Goal: Navigation & Orientation: Find specific page/section

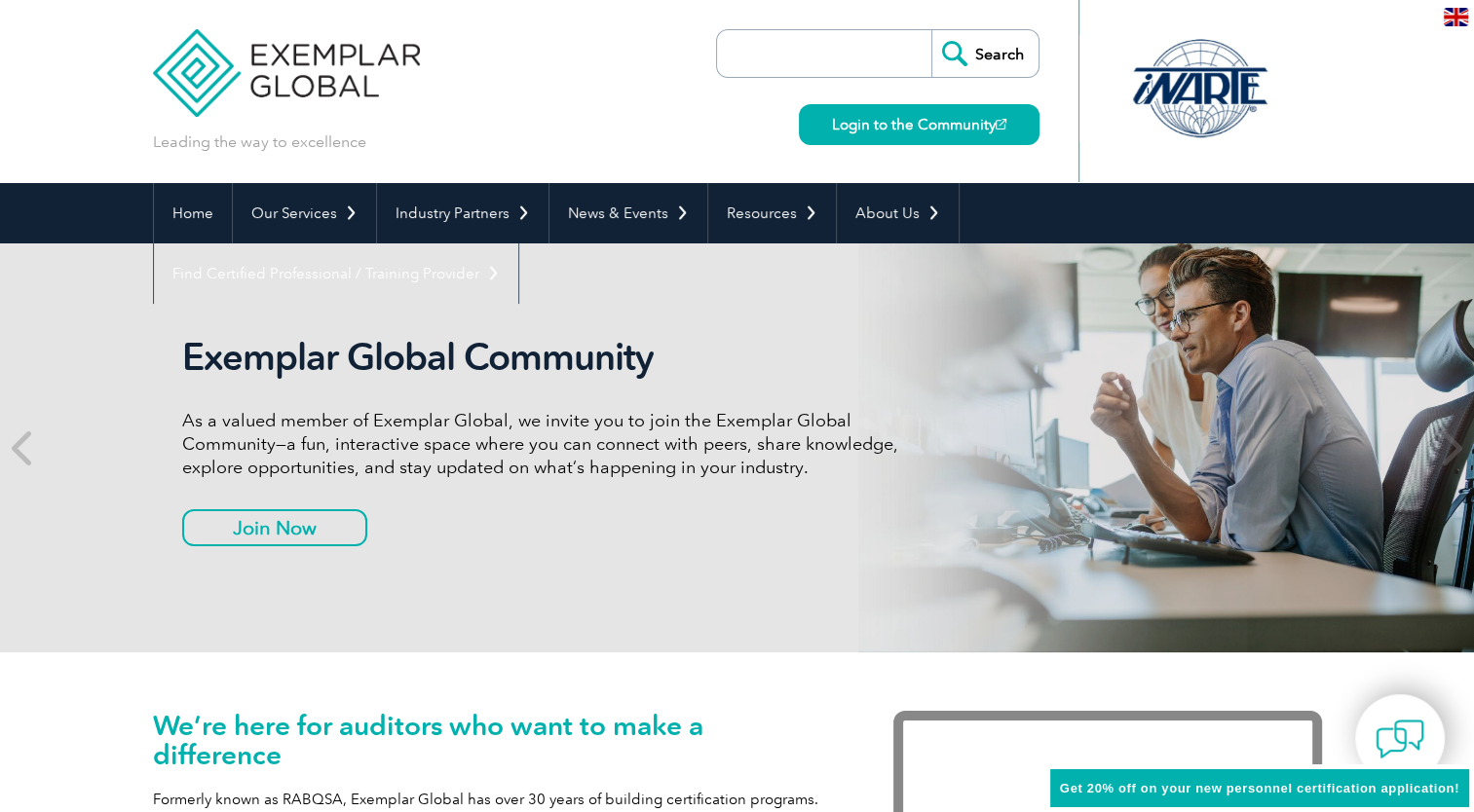
click at [518, 244] on link "Find Certified Professional / Training Provider" at bounding box center [336, 274] width 364 height 61
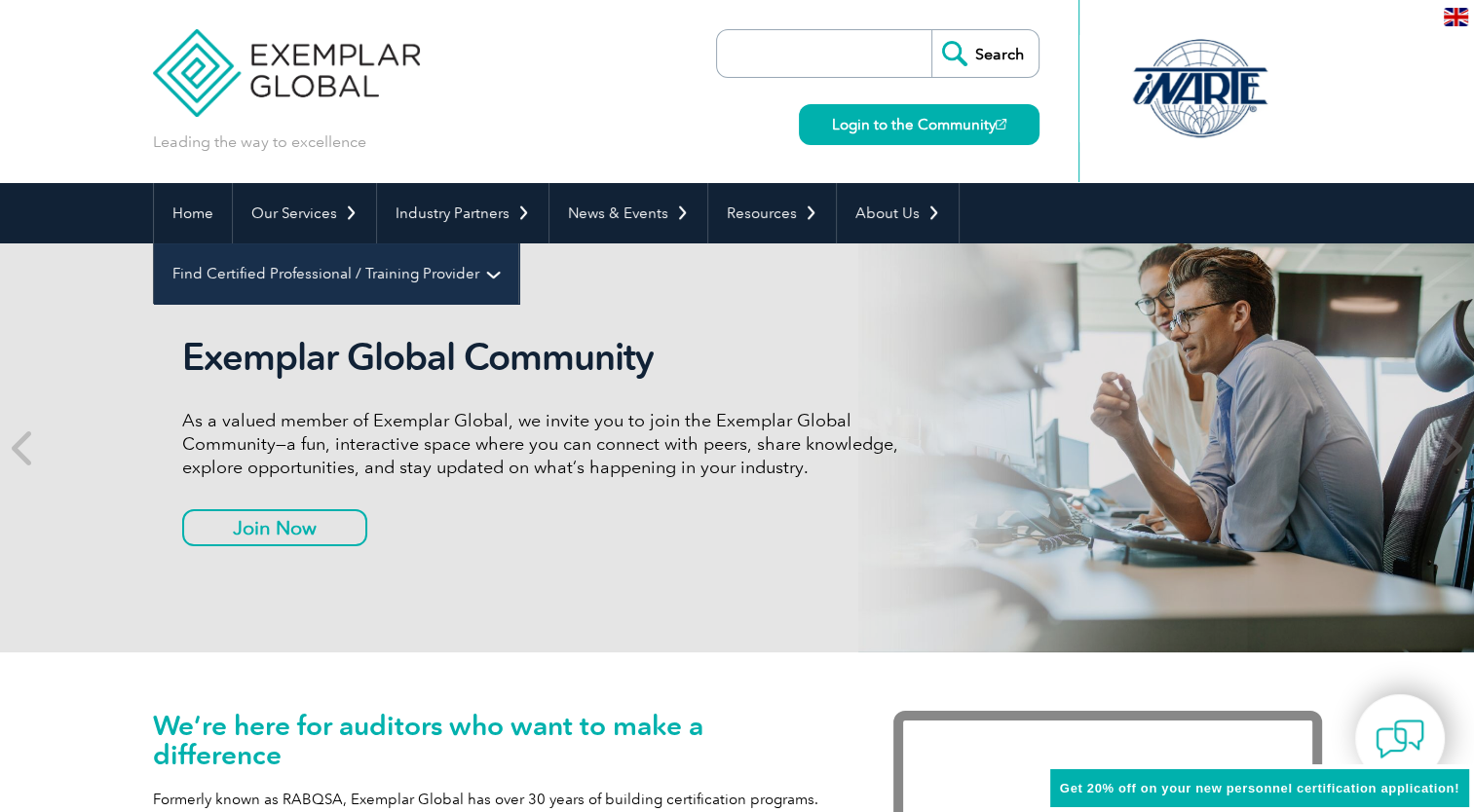
click at [518, 244] on link "Find Certified Professional / Training Provider" at bounding box center [336, 274] width 364 height 61
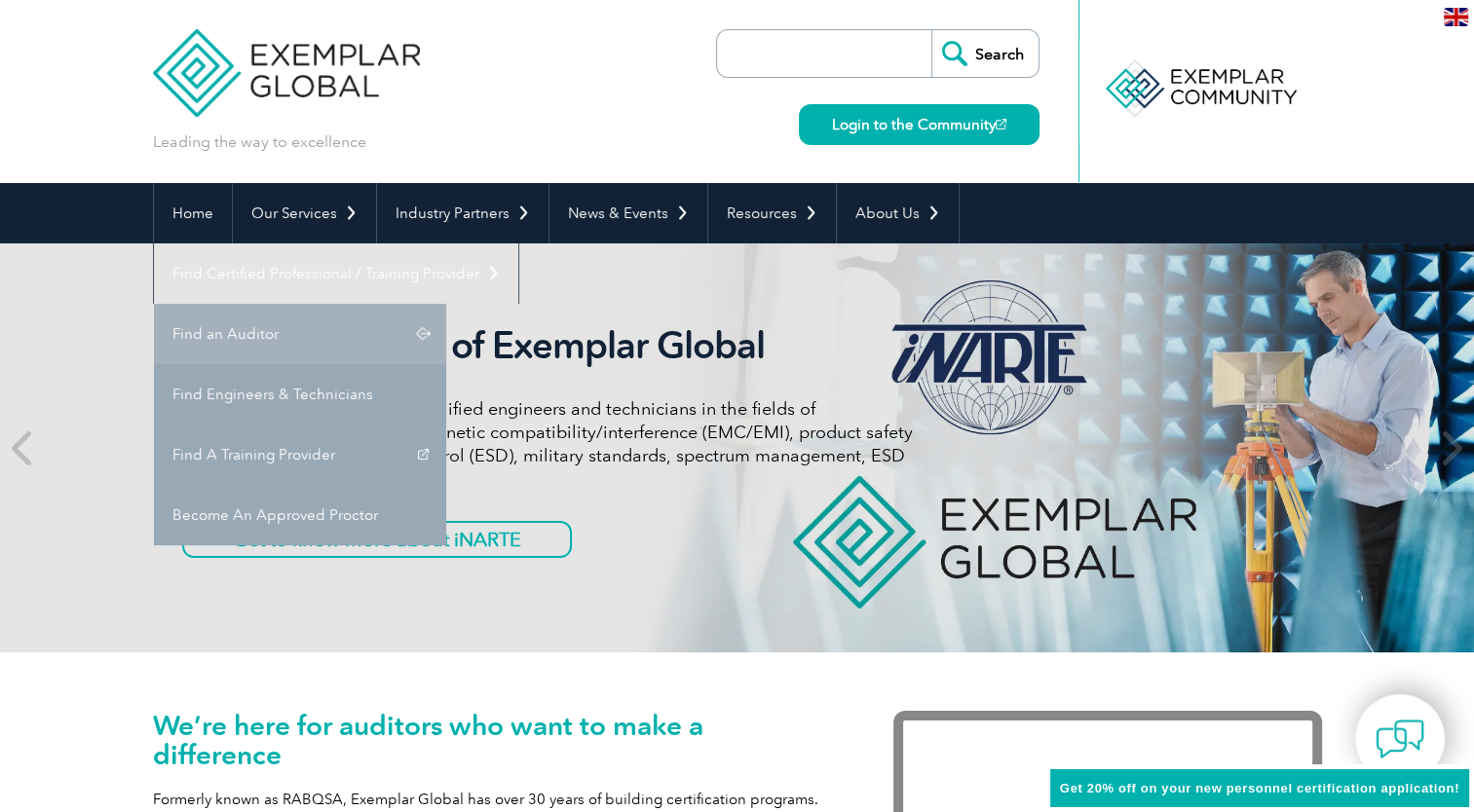
click at [446, 304] on link "Find an Auditor" at bounding box center [300, 334] width 292 height 61
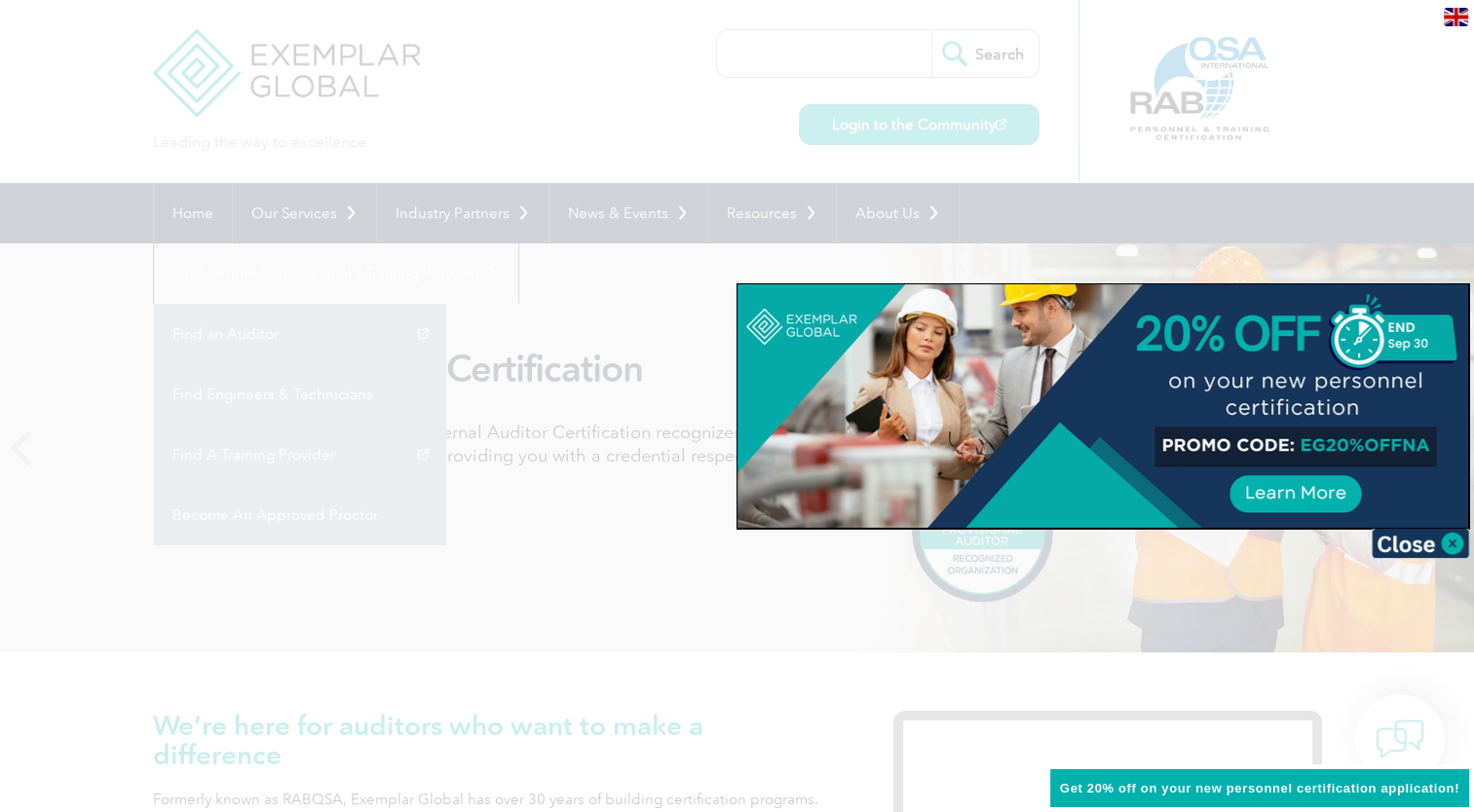
click at [1266, 60] on div at bounding box center [737, 406] width 1474 height 812
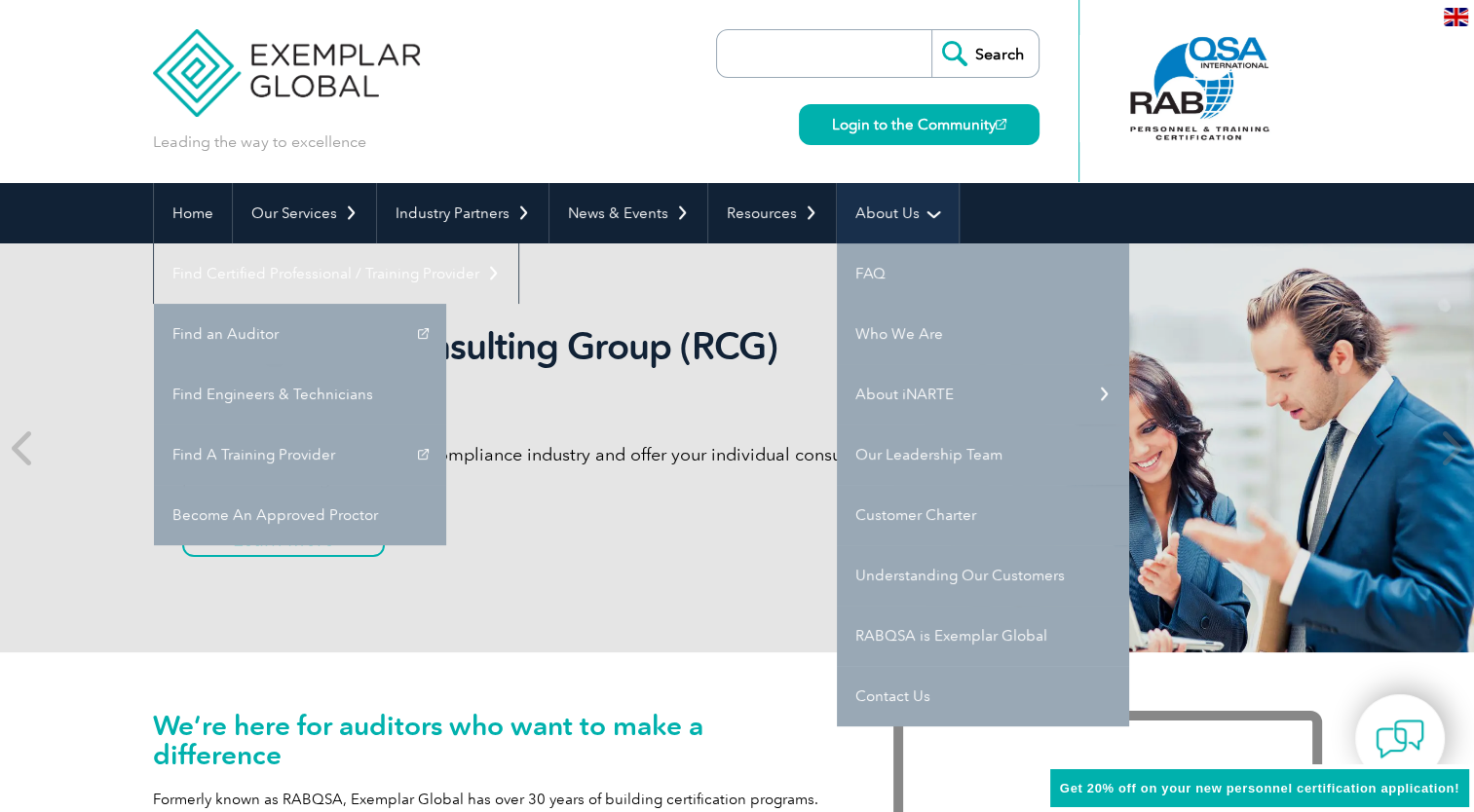
click at [862, 213] on link "About Us" at bounding box center [897, 214] width 122 height 61
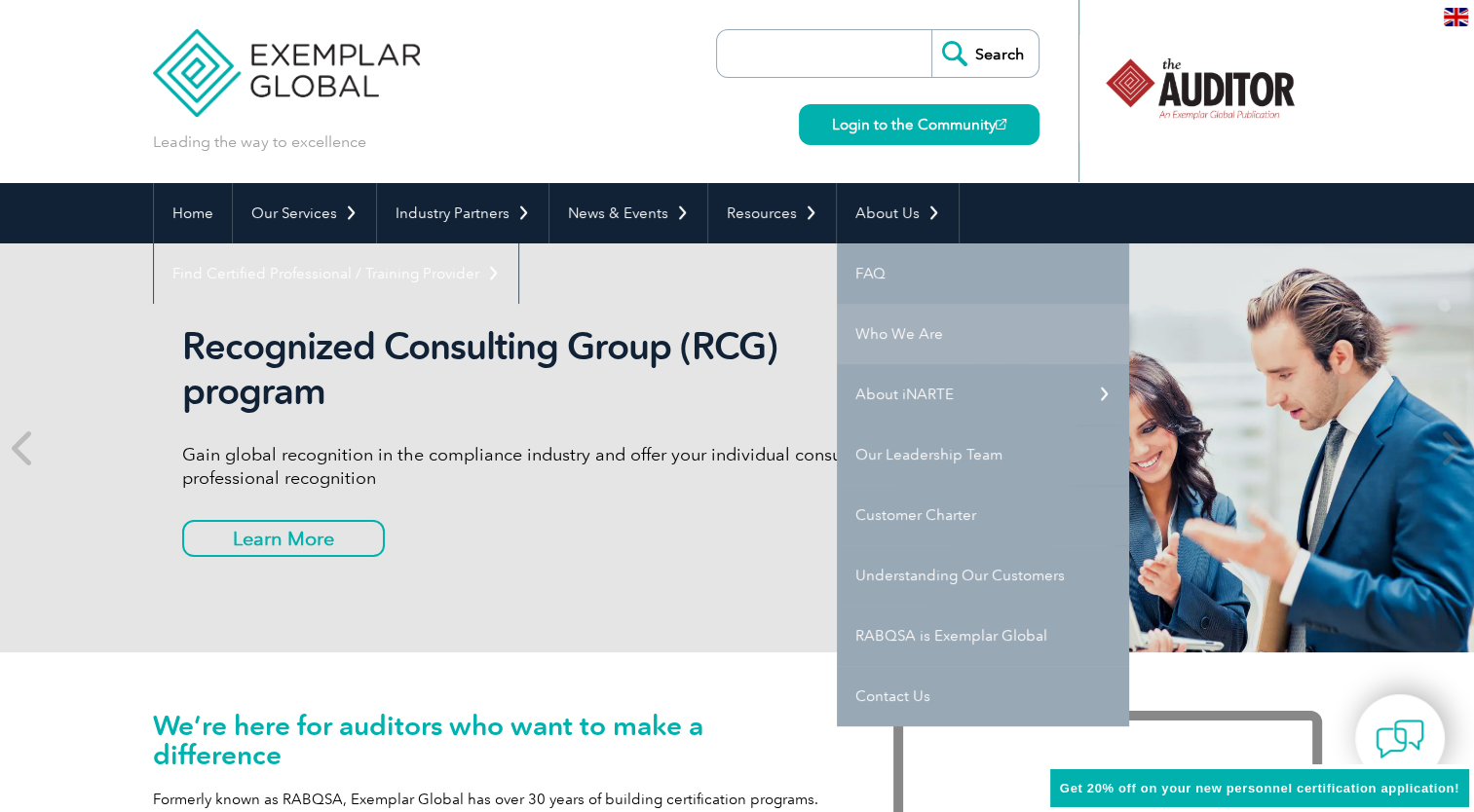
click at [868, 323] on link "Who We Are" at bounding box center [982, 334] width 292 height 61
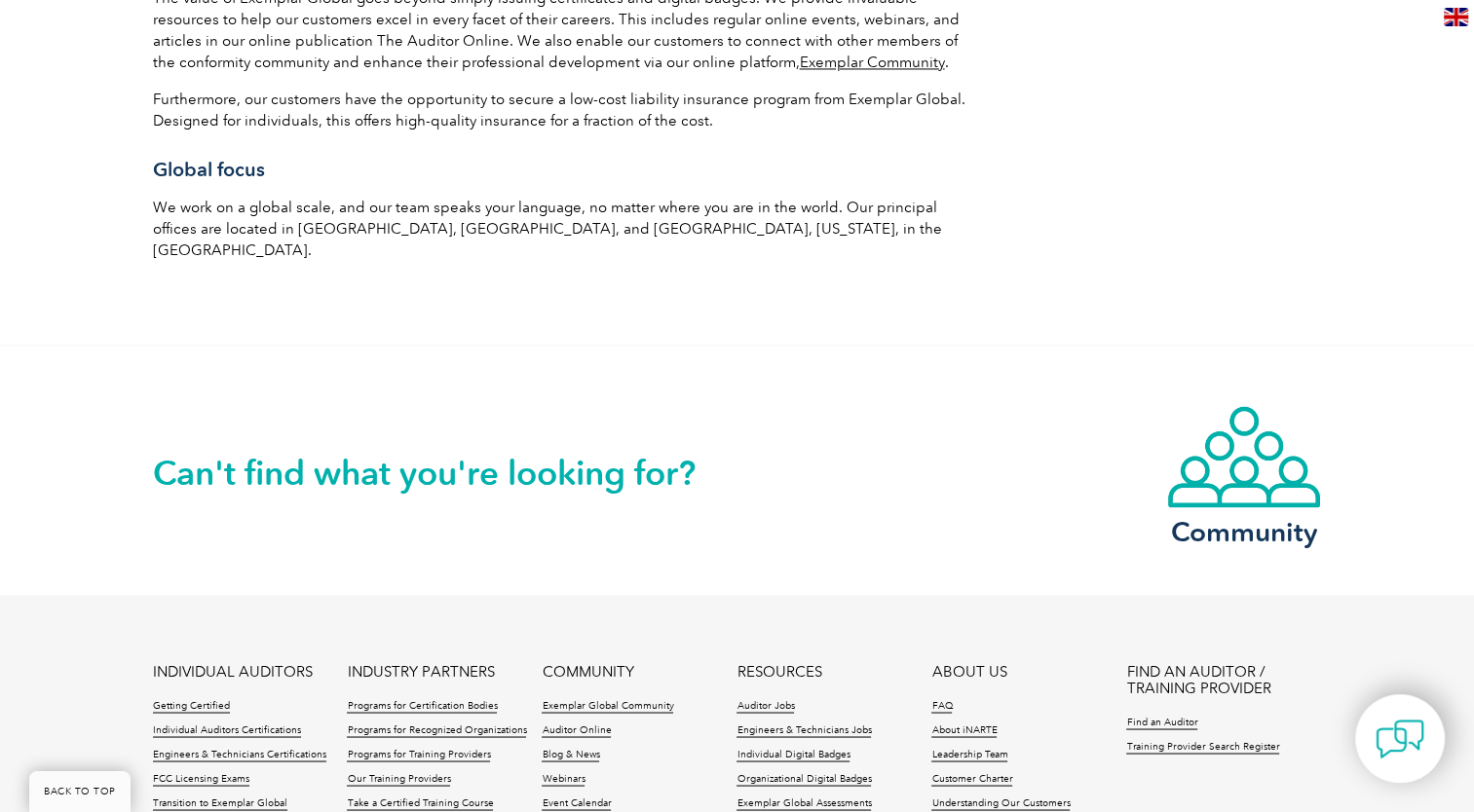
scroll to position [3496, 0]
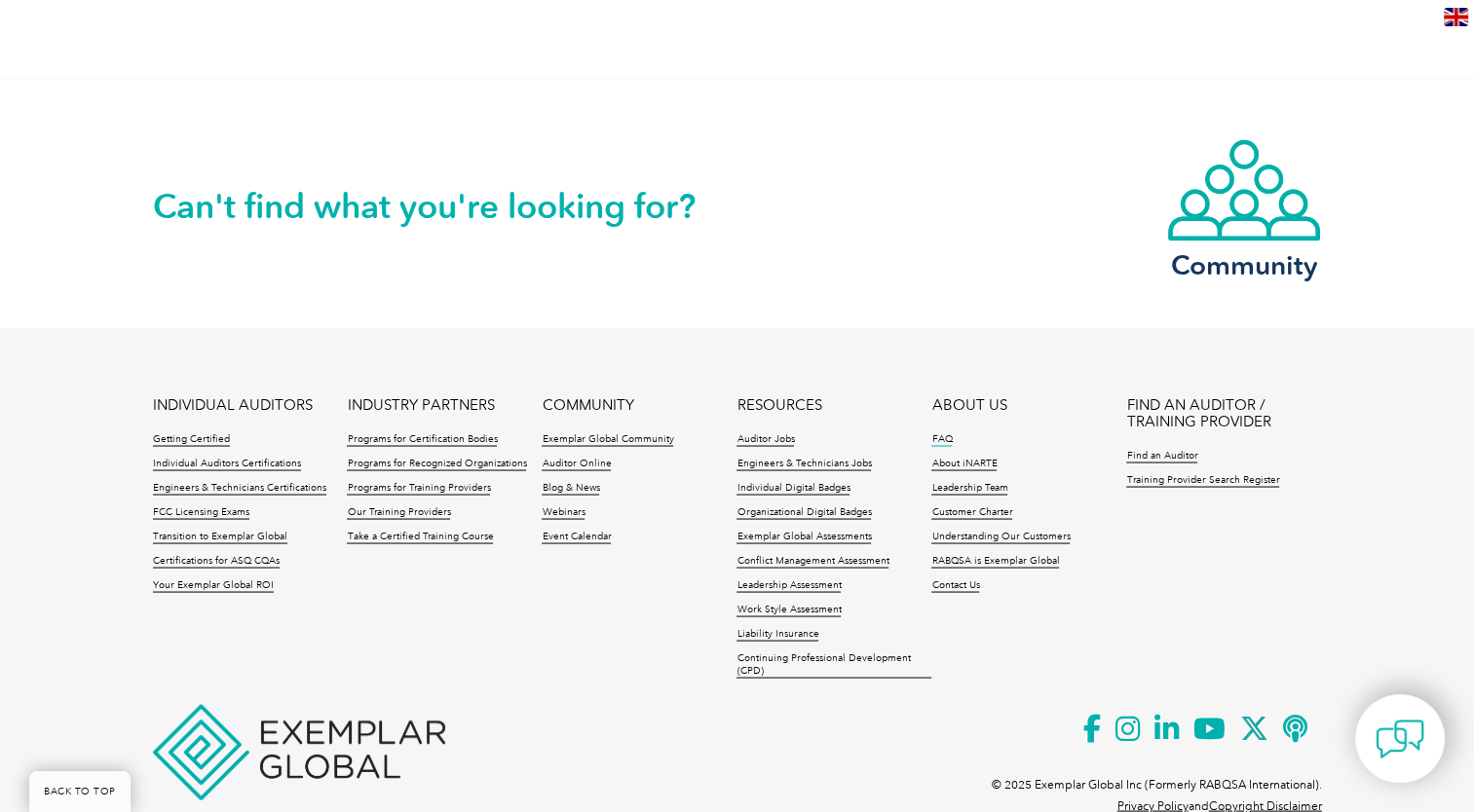
click at [943, 432] on link "FAQ" at bounding box center [941, 439] width 20 height 14
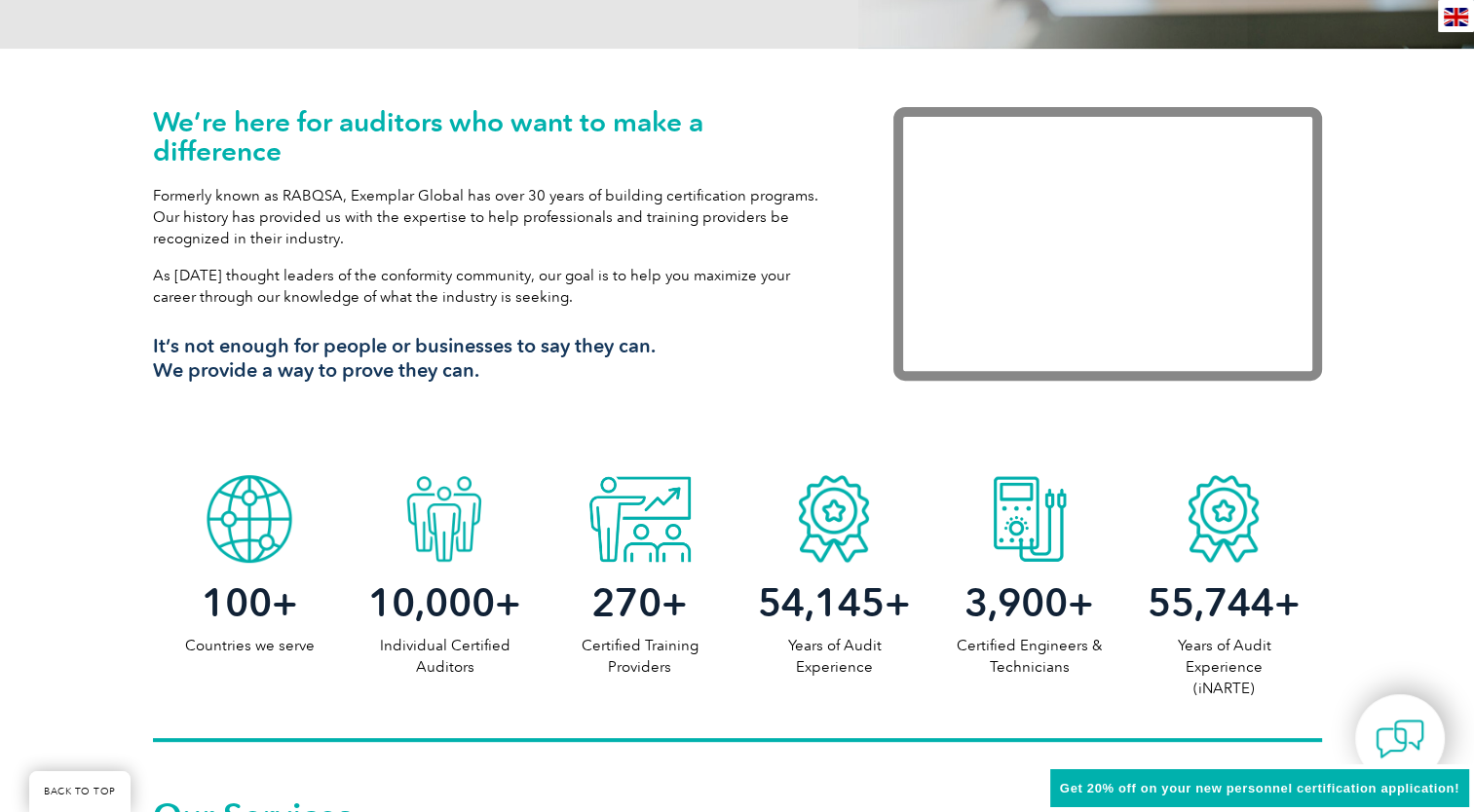
scroll to position [876, 0]
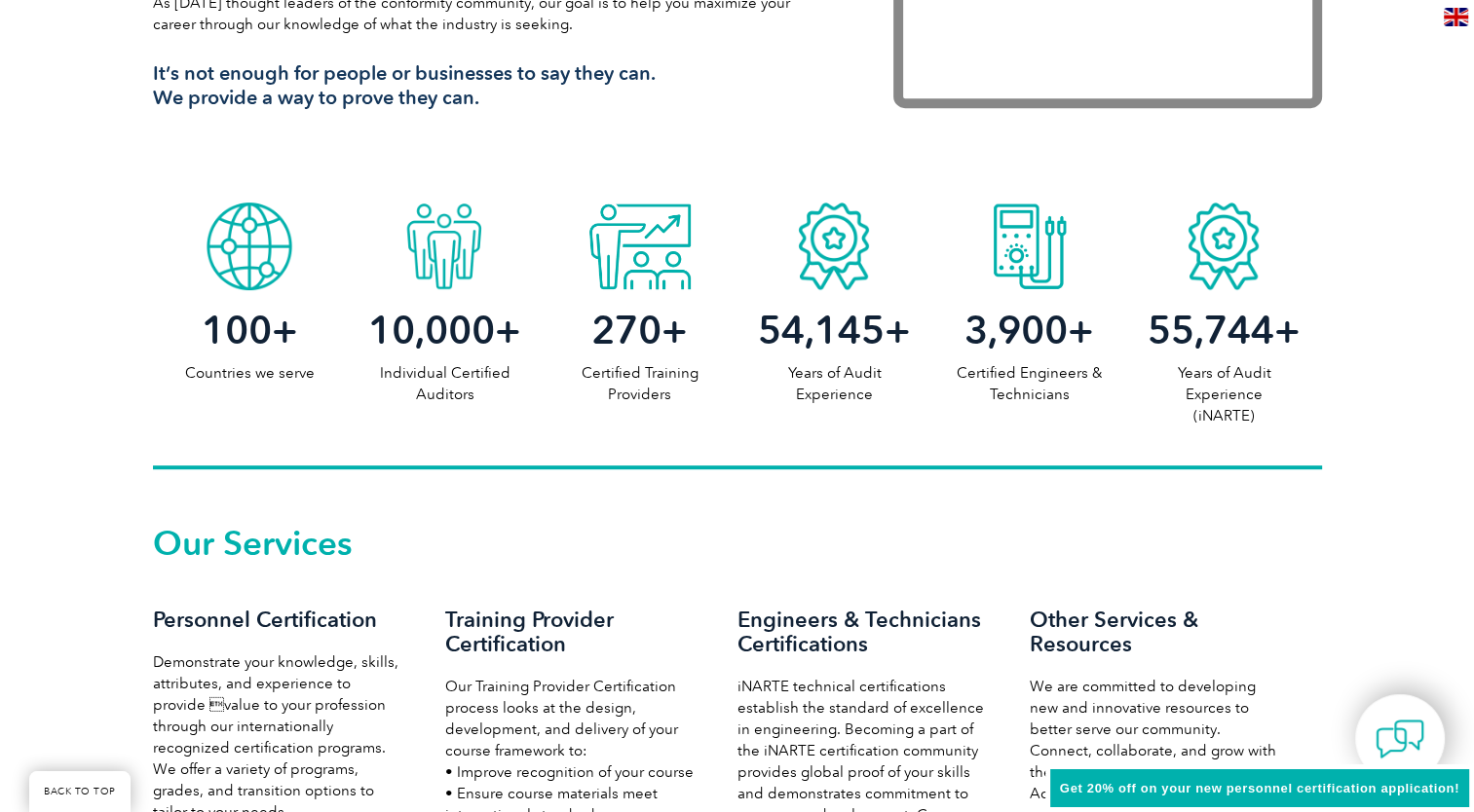
click at [641, 509] on div "Our Services Personnel Certification Demonstrate your knowledge, skills, attrib…" at bounding box center [737, 763] width 1474 height 589
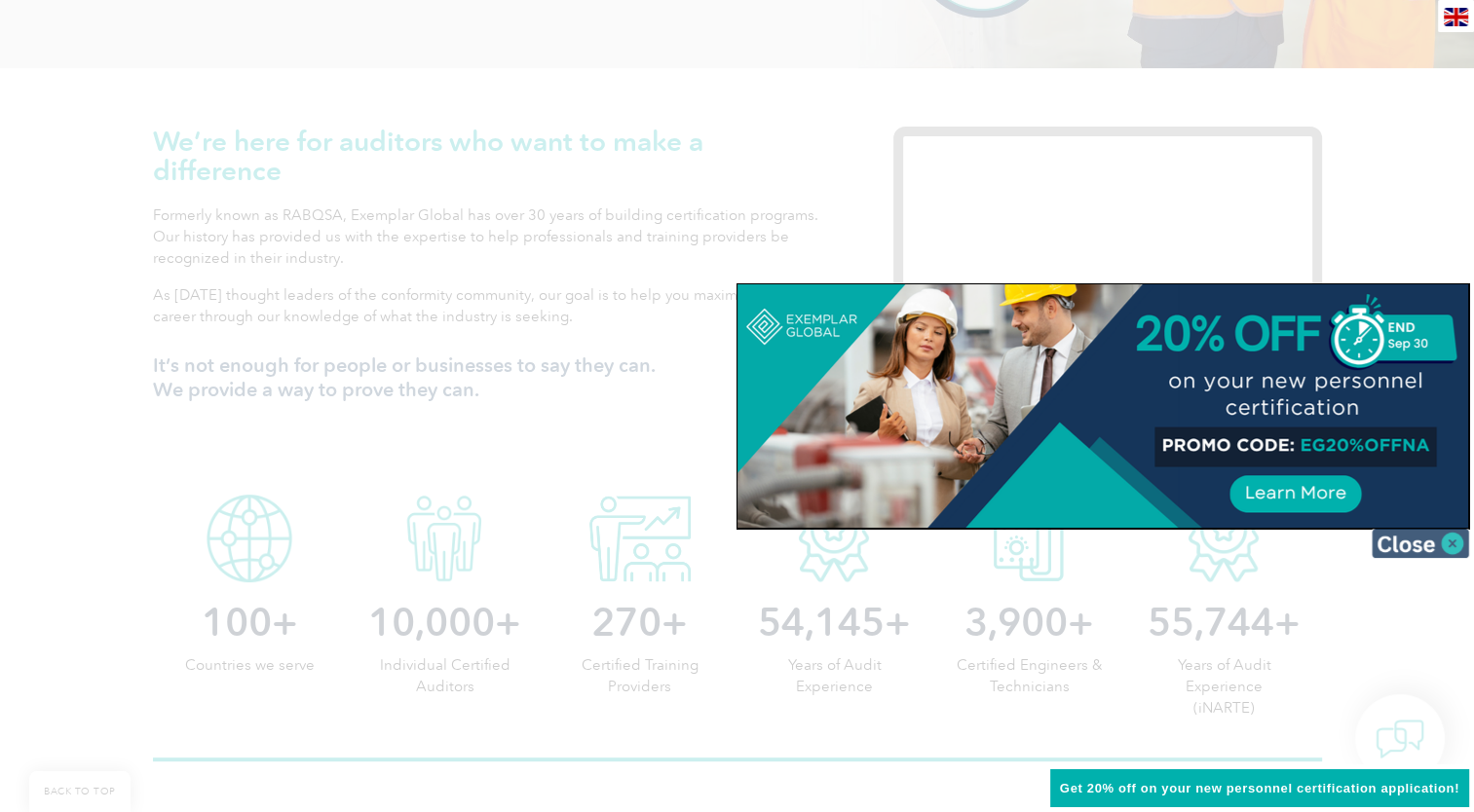
click at [1448, 542] on img at bounding box center [1420, 544] width 98 height 29
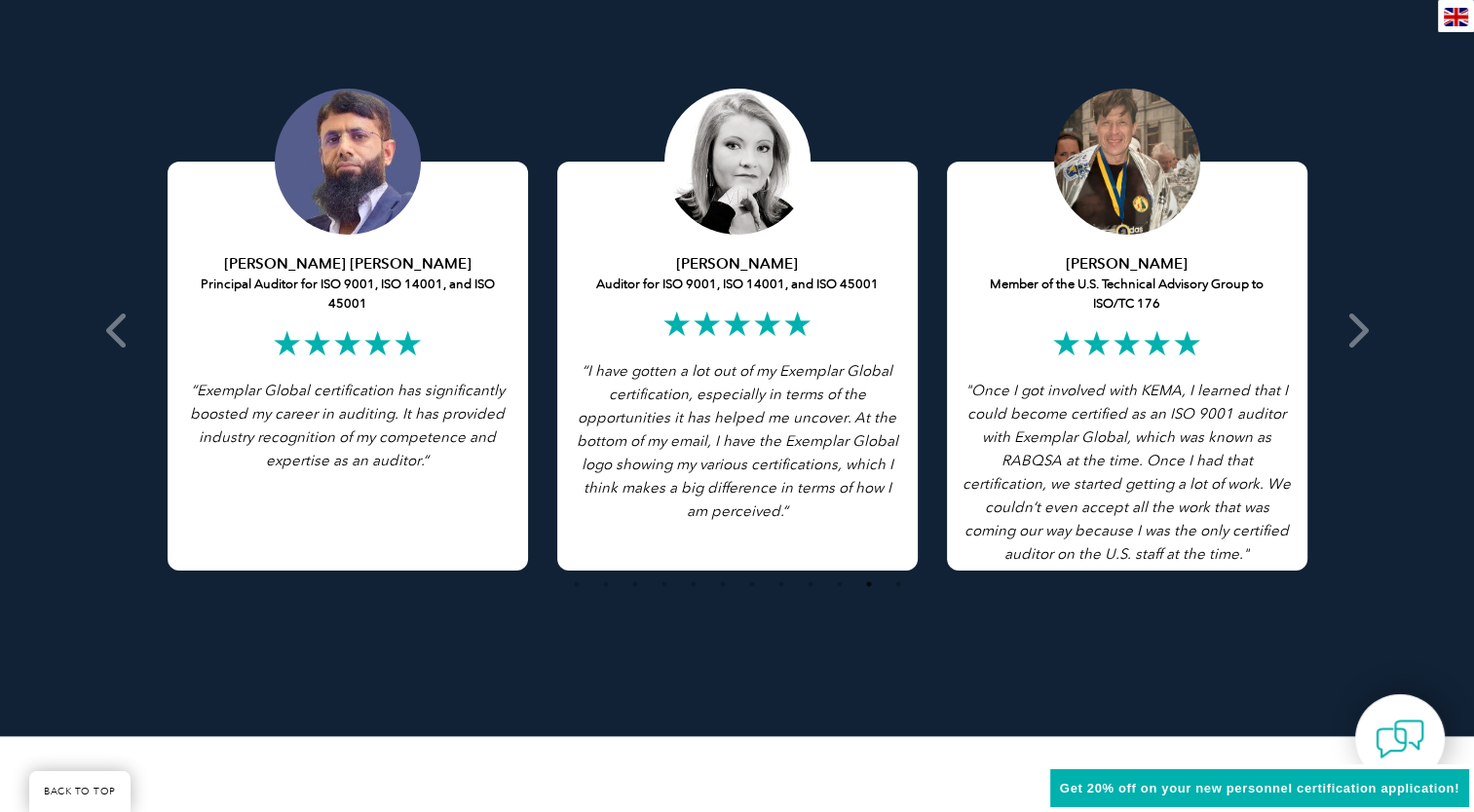
scroll to position [3799, 0]
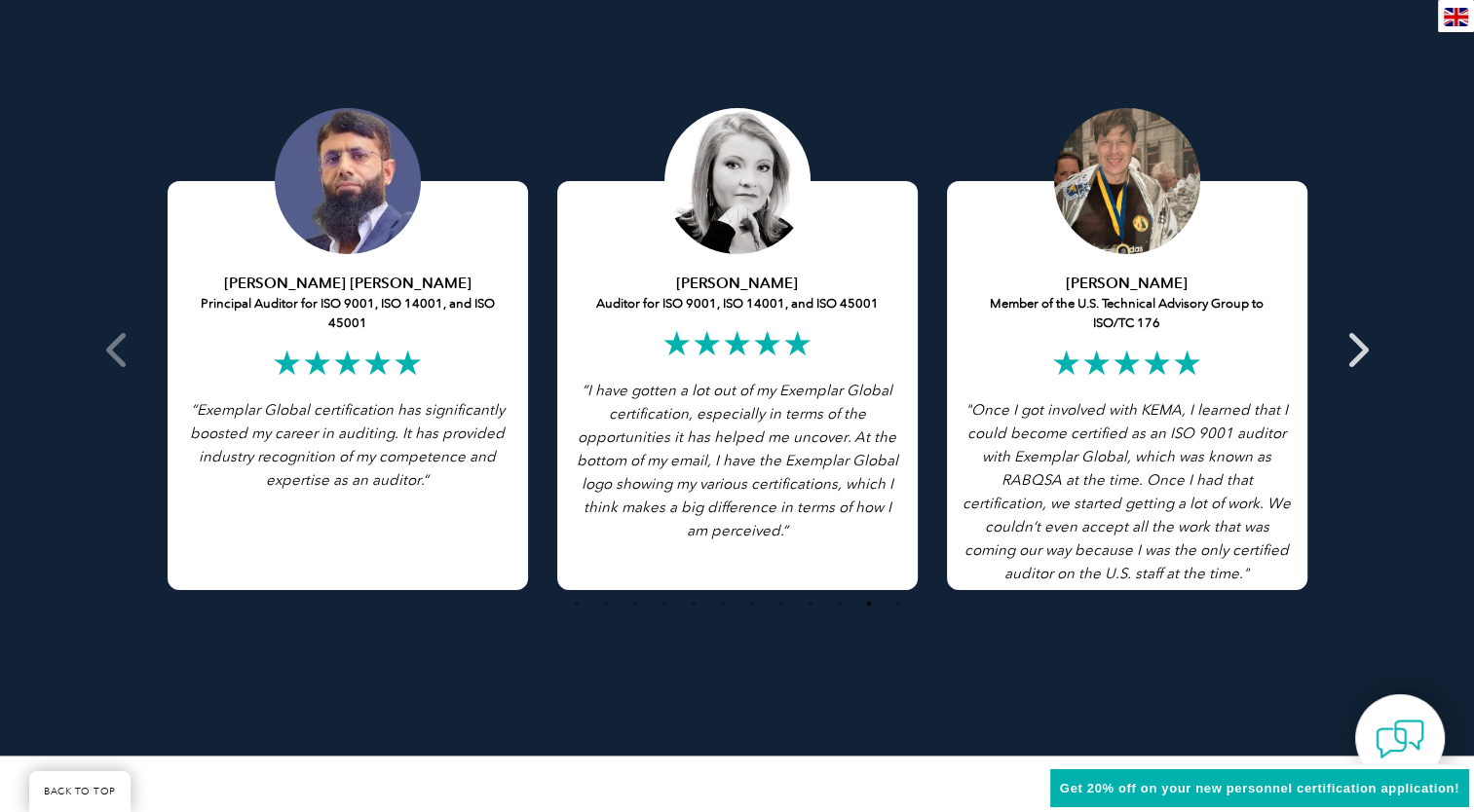
click at [1370, 359] on span at bounding box center [1356, 350] width 48 height 677
click at [1358, 349] on icon at bounding box center [1356, 349] width 24 height 0
click at [1361, 349] on icon at bounding box center [1356, 349] width 24 height 0
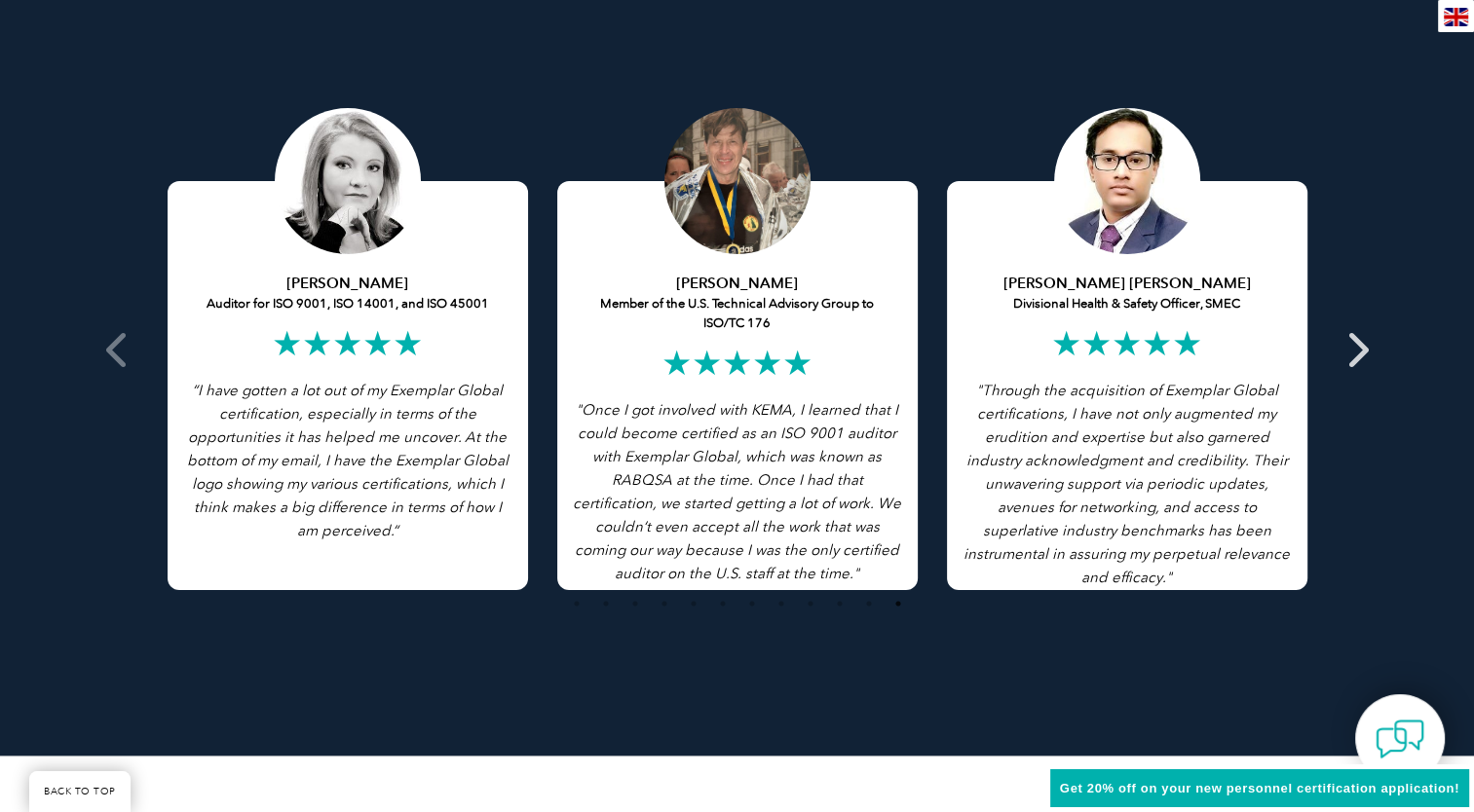
click at [1356, 349] on icon at bounding box center [1356, 349] width 24 height 0
click at [1357, 349] on icon at bounding box center [1356, 349] width 24 height 0
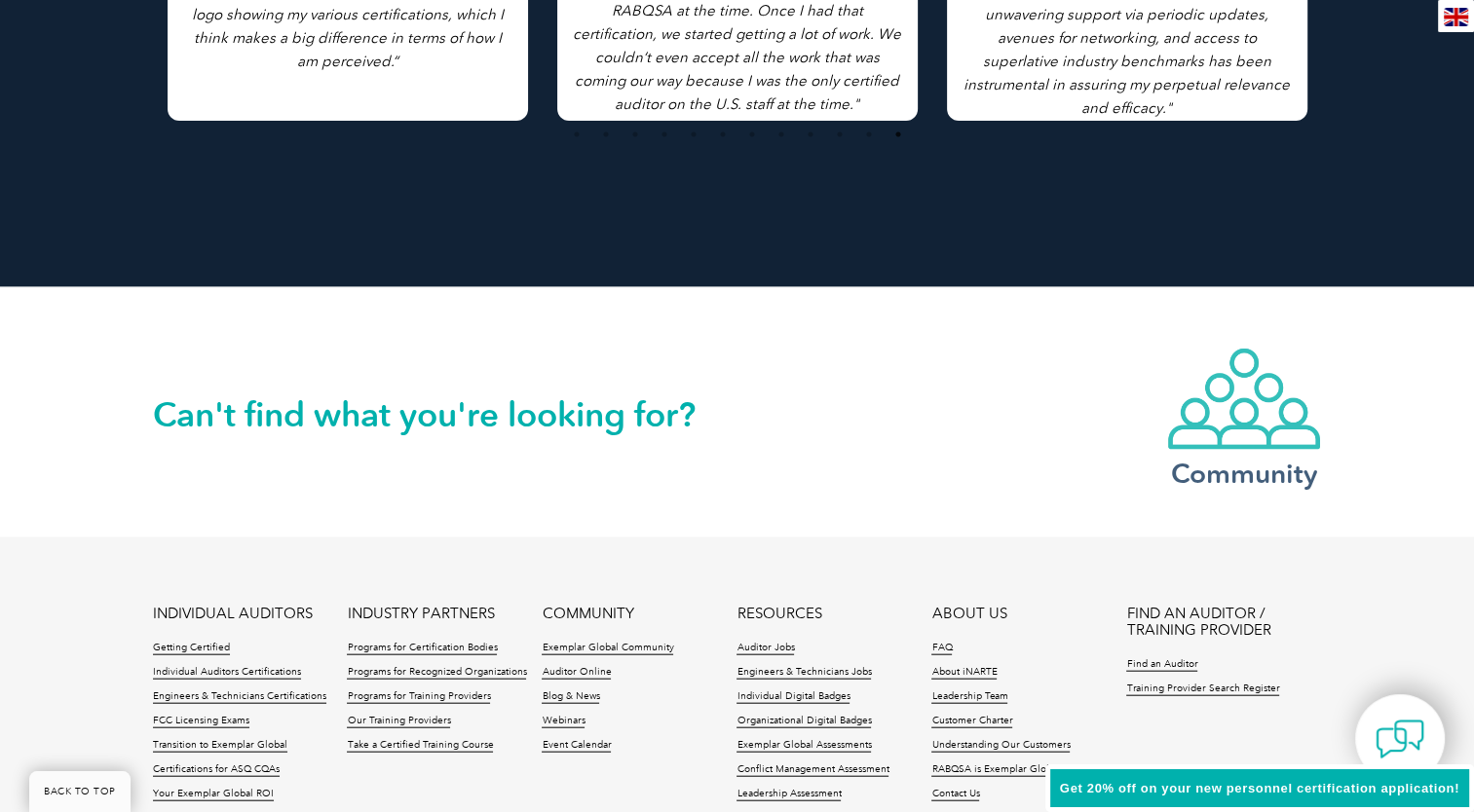
scroll to position [4481, 0]
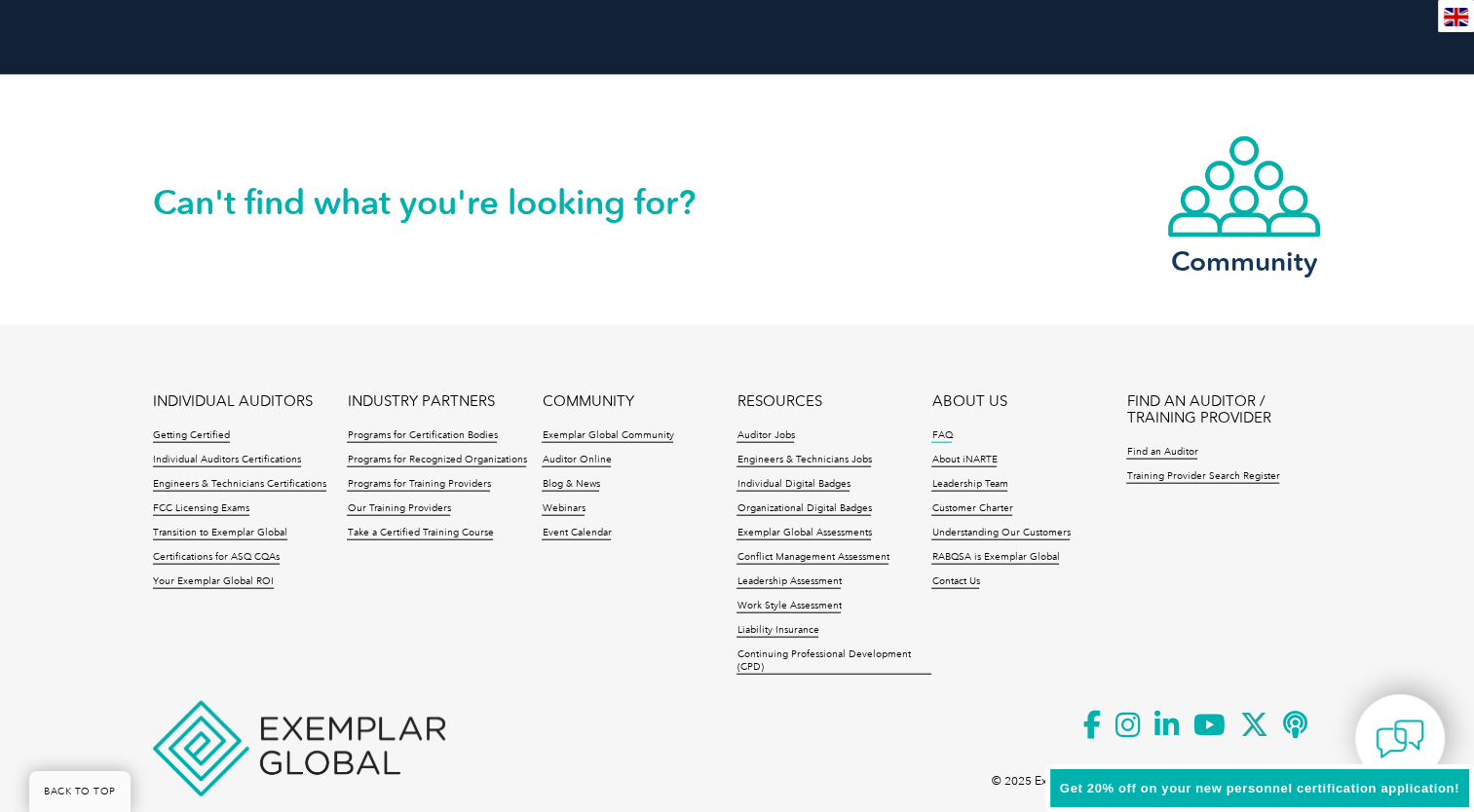
click at [938, 435] on link "FAQ" at bounding box center [941, 436] width 20 height 14
